Goal: Information Seeking & Learning: Find specific fact

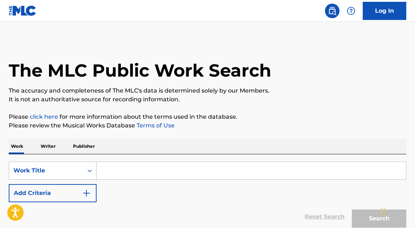
click at [109, 161] on div "SearchWithCriteria83fcf1cf-2407-48dd-bce0-26d3a28d7b08 Work Title Add Criteria …" at bounding box center [207, 192] width 397 height 77
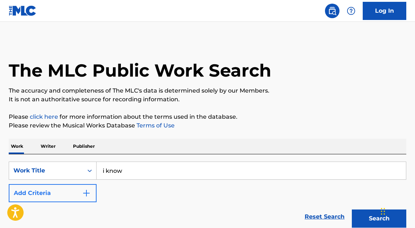
type input "i know"
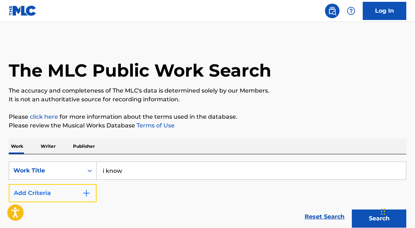
click at [66, 189] on button "Add Criteria" at bounding box center [53, 193] width 88 height 18
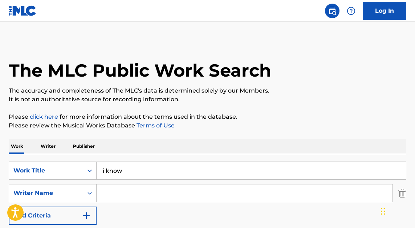
click at [120, 191] on input "Search Form" at bounding box center [245, 192] width 296 height 17
type input "mbongo"
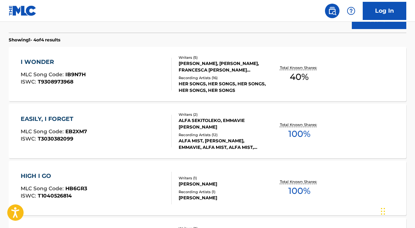
scroll to position [218, 0]
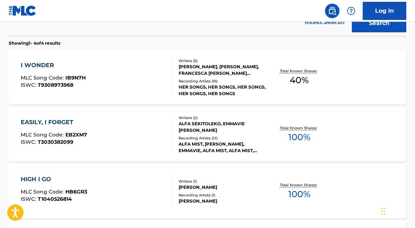
click at [144, 79] on div "I WONDER MLC Song Code : IB9N7H ISWC : T9308973968" at bounding box center [96, 77] width 151 height 33
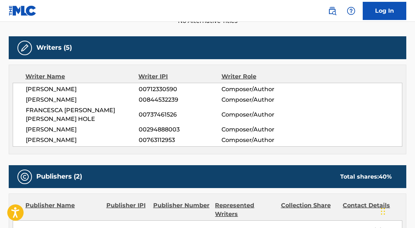
scroll to position [218, 0]
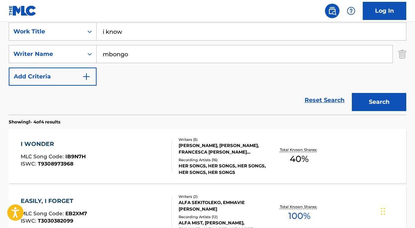
scroll to position [36, 0]
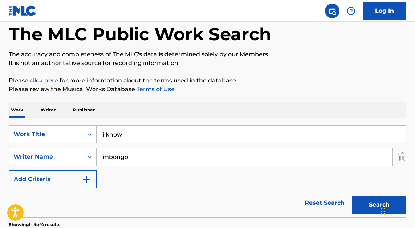
click at [155, 158] on input "mbongo" at bounding box center [245, 156] width 296 height 17
type input "[PERSON_NAME]"
click at [352, 196] on button "Search" at bounding box center [379, 205] width 54 height 18
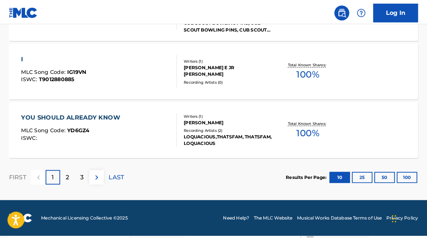
scroll to position [673, 0]
